Goal: Information Seeking & Learning: Learn about a topic

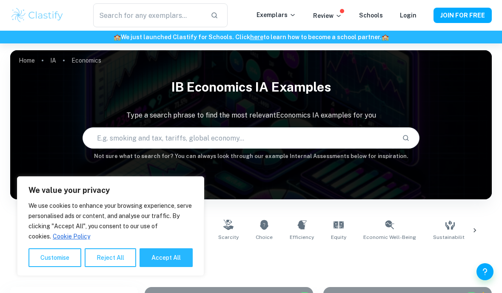
click at [148, 262] on button "Accept All" at bounding box center [166, 257] width 53 height 19
checkbox input "true"
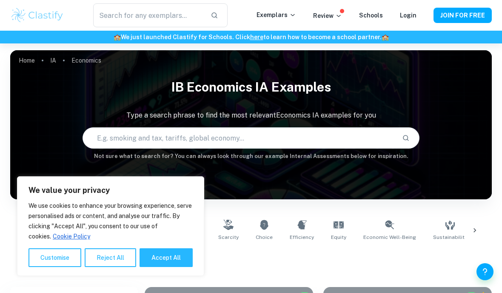
checkbox input "true"
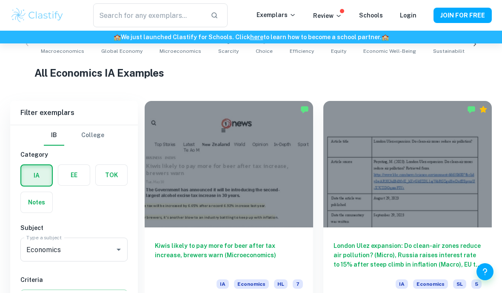
scroll to position [214, 0]
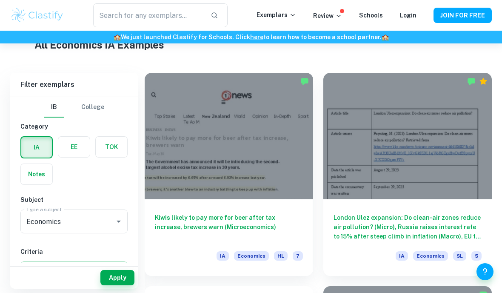
click at [164, 185] on div at bounding box center [229, 136] width 168 height 126
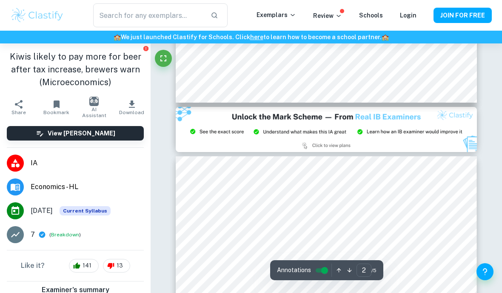
type input "3"
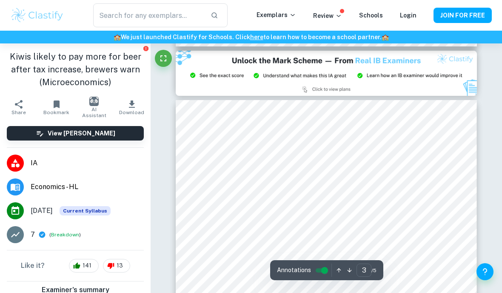
scroll to position [925, 0]
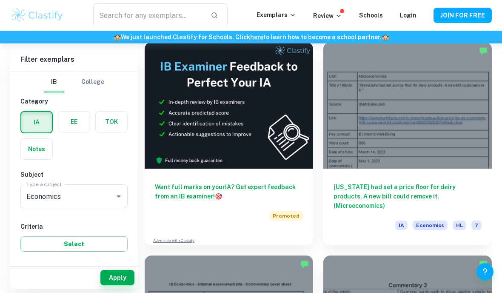
scroll to position [527, 0]
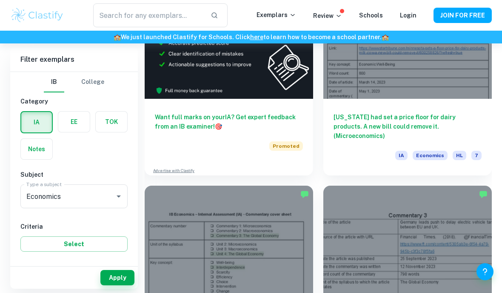
click at [460, 116] on h6 "[US_STATE] had set a price floor for dairy products. A new bill could remove it…" at bounding box center [407, 126] width 148 height 28
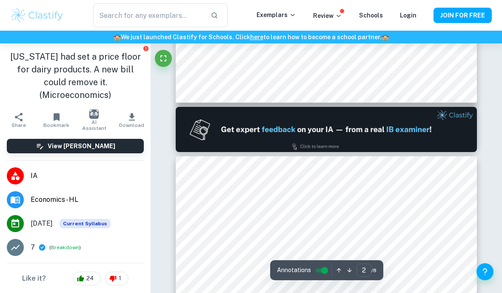
scroll to position [377, 0]
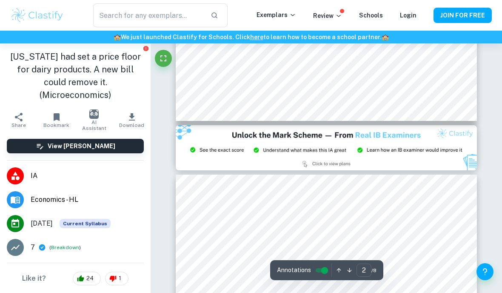
type input "3"
